Goal: Task Accomplishment & Management: Manage account settings

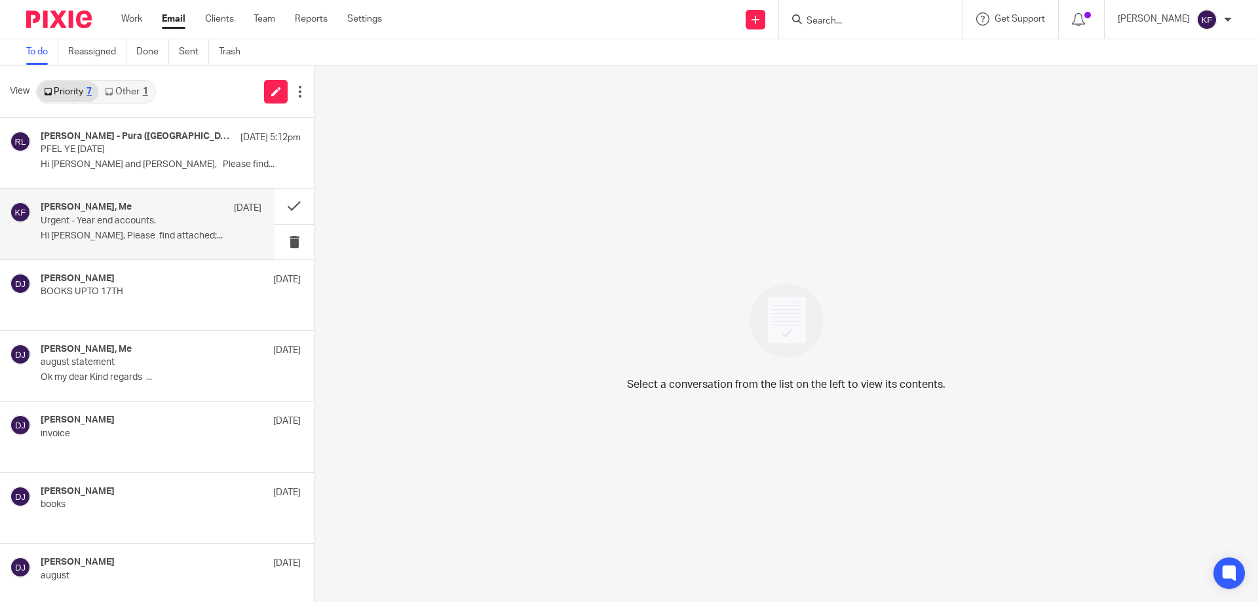
click at [152, 231] on p "Hi [PERSON_NAME], Please find attached;..." at bounding box center [151, 236] width 221 height 11
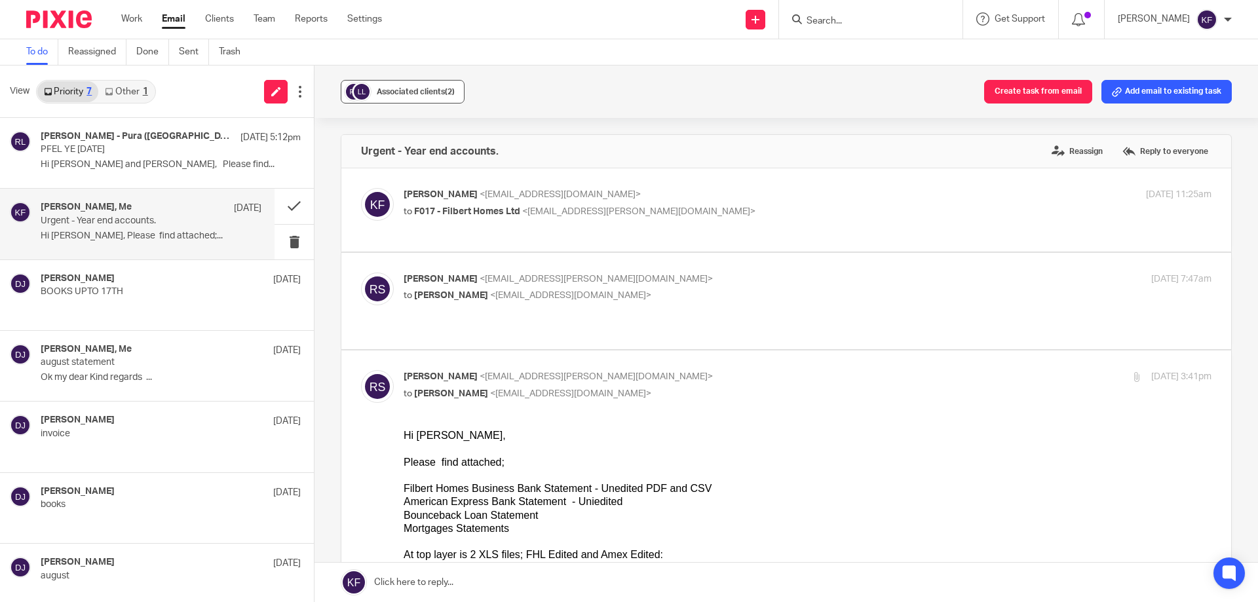
click at [411, 85] on div "Associated clients (2)" at bounding box center [416, 91] width 78 height 13
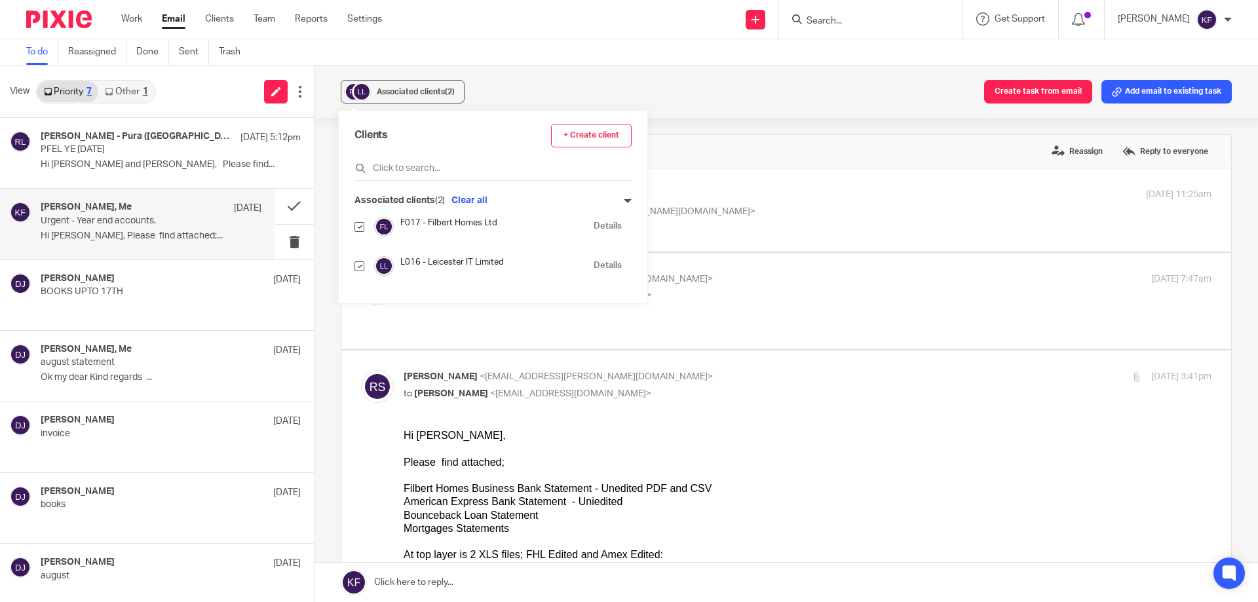
click at [362, 264] on input "checkbox" at bounding box center [359, 266] width 10 height 10
checkbox input "false"
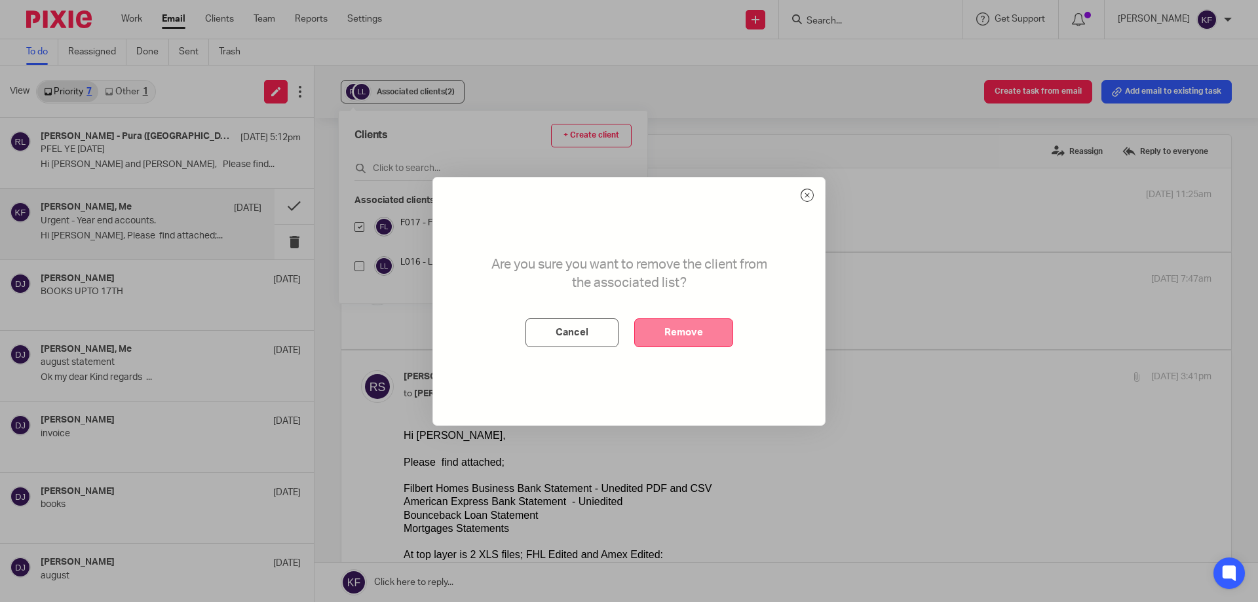
click at [709, 337] on button "Remove" at bounding box center [683, 332] width 99 height 29
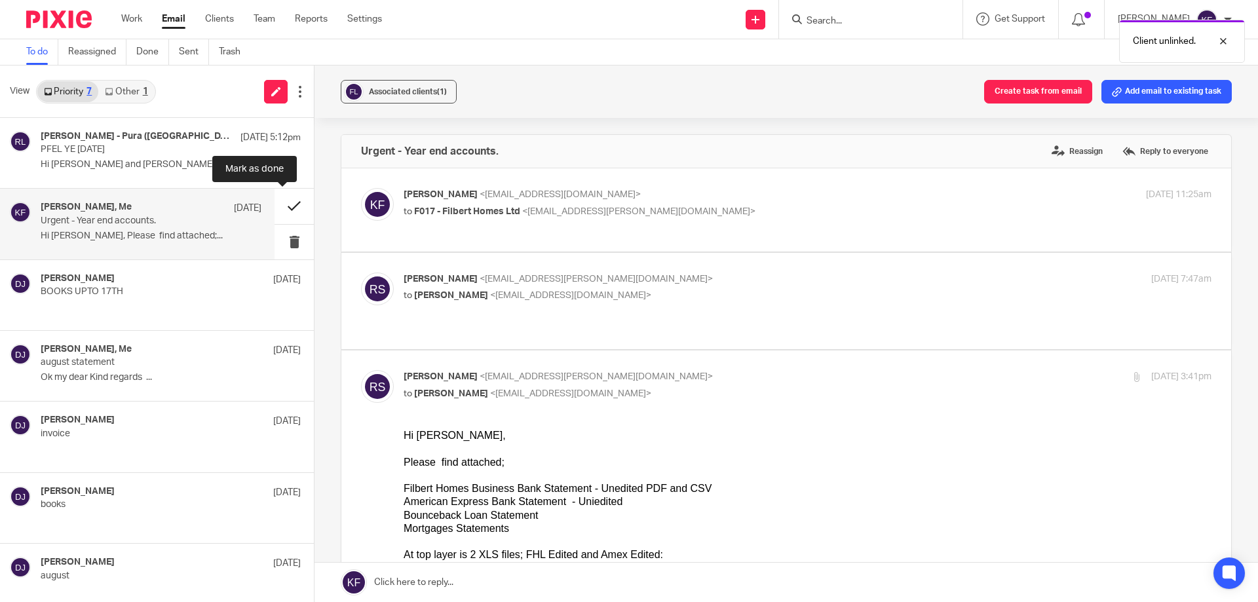
click at [282, 209] on button at bounding box center [294, 206] width 39 height 35
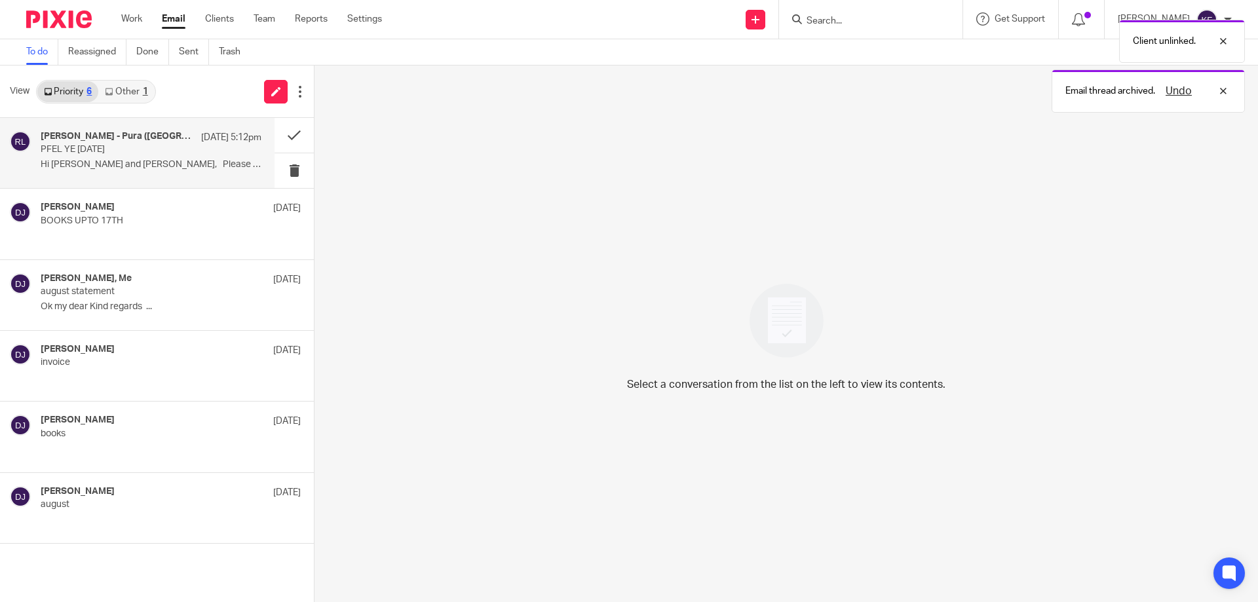
click at [147, 149] on p "PFEL YE [DATE]" at bounding box center [129, 149] width 177 height 11
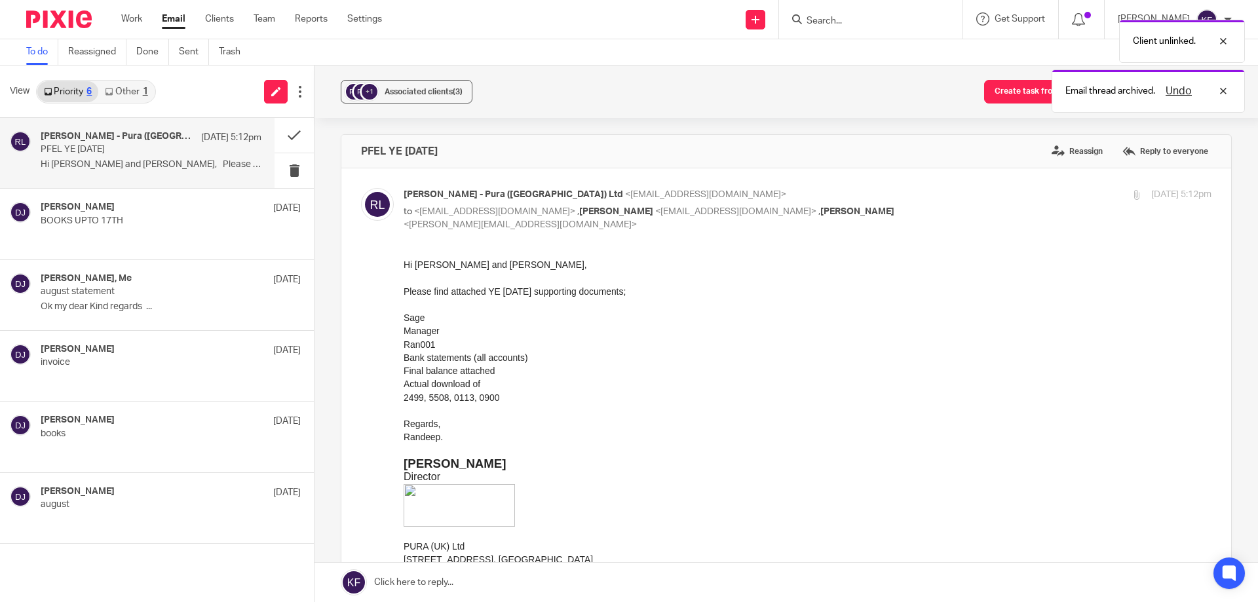
click at [124, 92] on link "Other 1" at bounding box center [126, 91] width 56 height 21
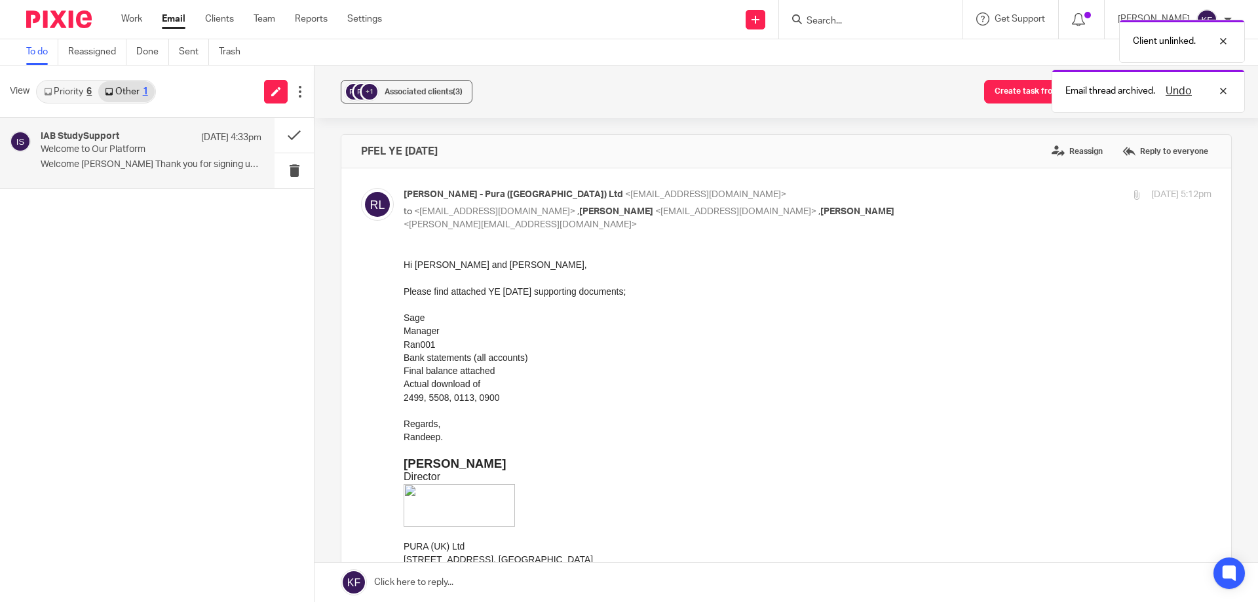
click at [157, 155] on p "Welcome to Our Platform" at bounding box center [129, 149] width 177 height 11
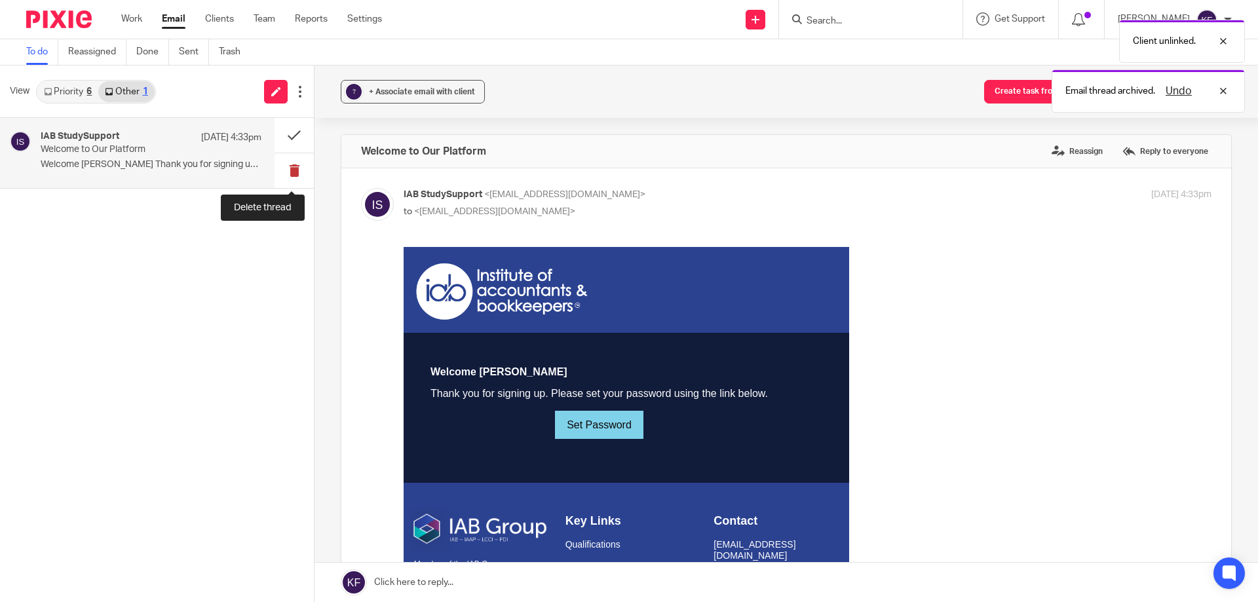
click at [295, 168] on button at bounding box center [294, 170] width 39 height 35
